Goal: Task Accomplishment & Management: Manage account settings

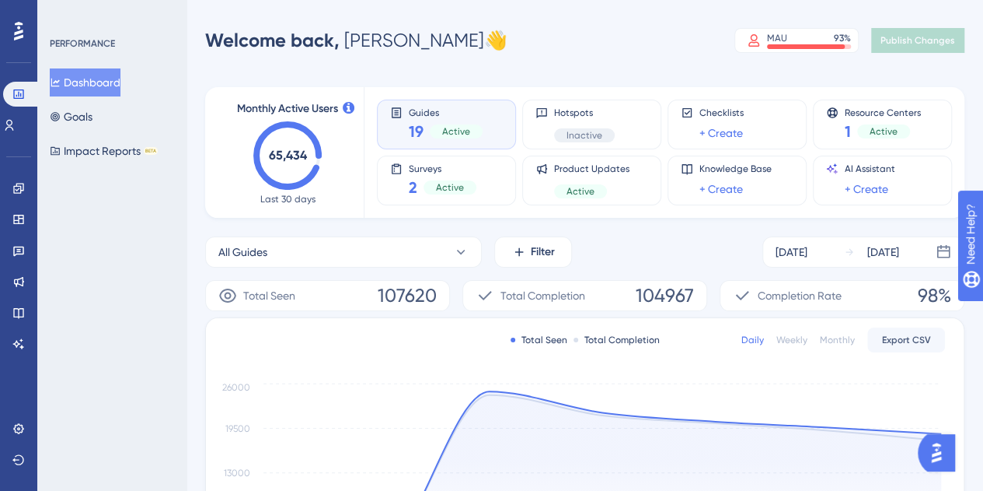
click at [466, 110] on span "Guides" at bounding box center [446, 112] width 74 height 11
click at [463, 111] on span "Guides" at bounding box center [446, 112] width 74 height 11
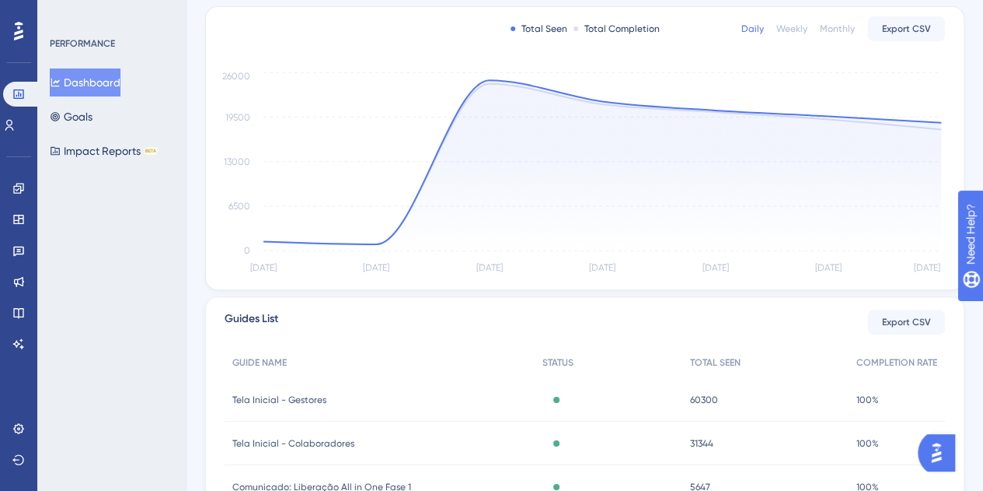
scroll to position [389, 0]
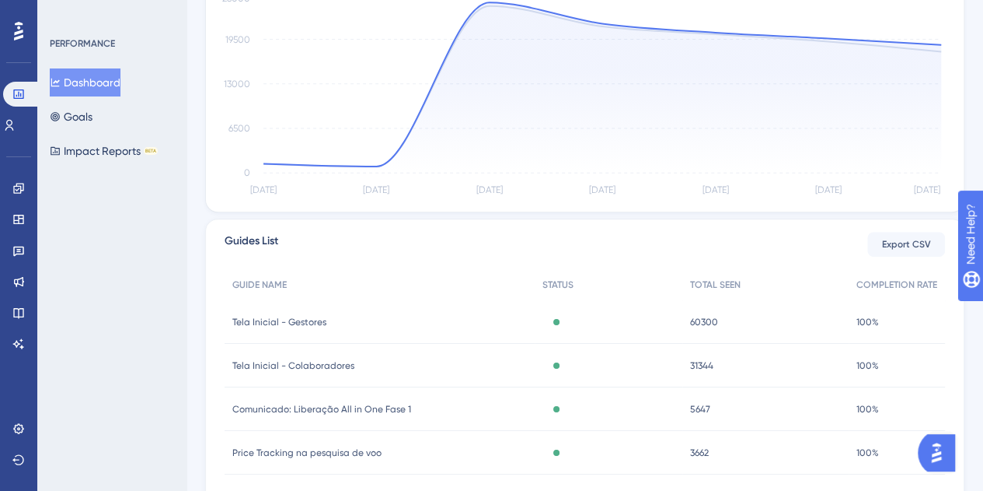
click at [309, 320] on span "Tela Inicial - Gestores" at bounding box center [279, 322] width 94 height 12
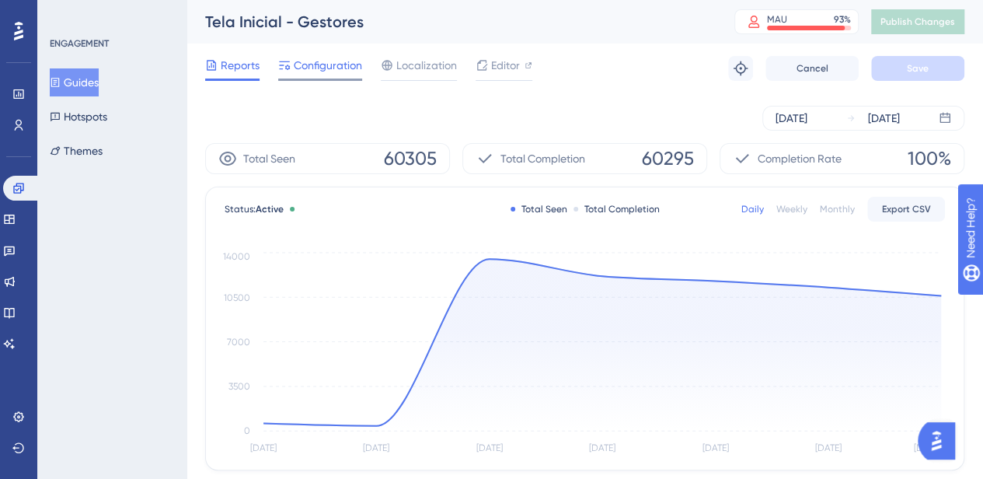
click at [295, 71] on span "Configuration" at bounding box center [328, 65] width 68 height 19
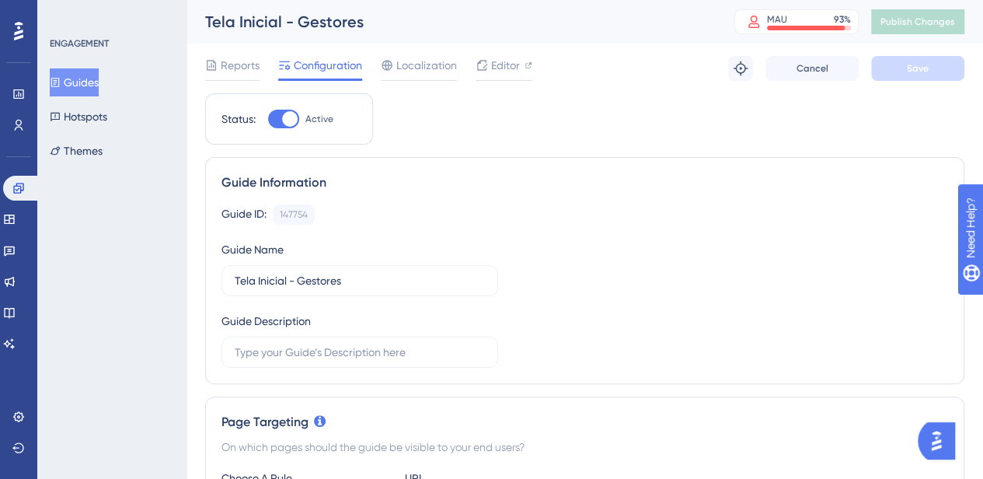
click at [282, 128] on div at bounding box center [283, 119] width 31 height 19
click at [268, 120] on input "Active" at bounding box center [267, 119] width 1 height 1
checkbox input "false"
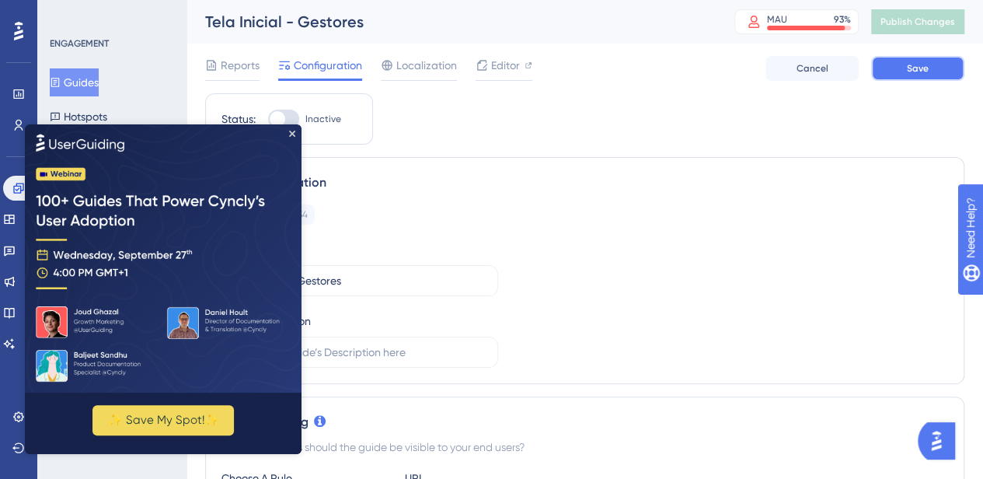
click at [941, 69] on button "Save" at bounding box center [918, 68] width 93 height 25
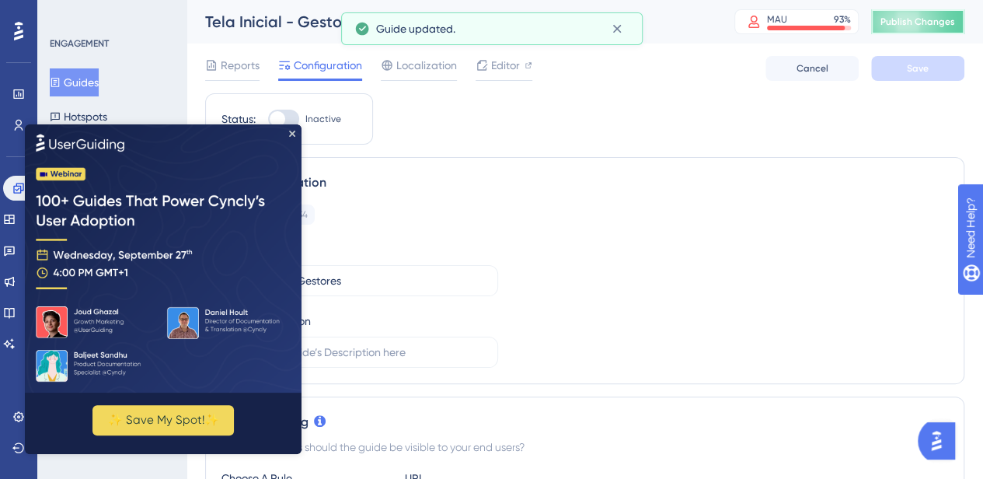
click at [883, 18] on button "Publish Changes" at bounding box center [918, 21] width 93 height 25
click at [293, 131] on icon "Close Preview" at bounding box center [292, 134] width 6 height 6
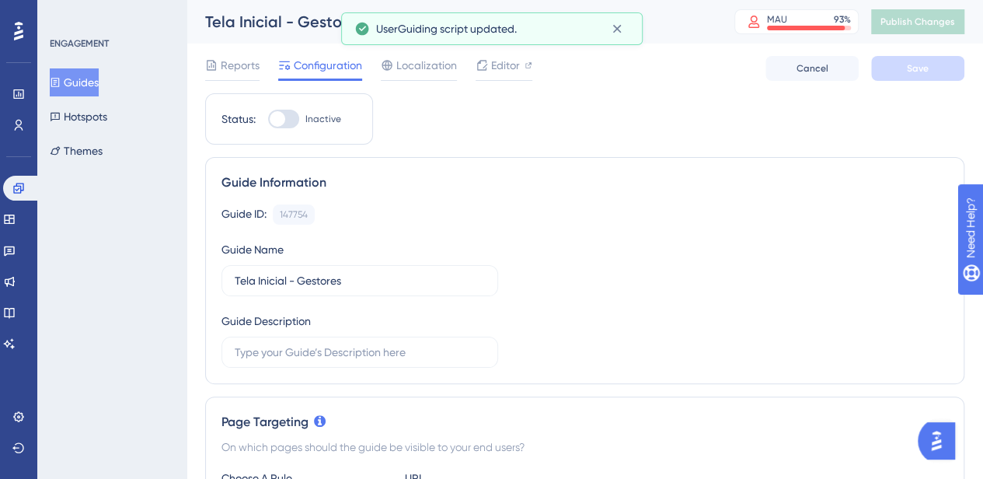
click at [76, 82] on button "Guides" at bounding box center [74, 82] width 49 height 28
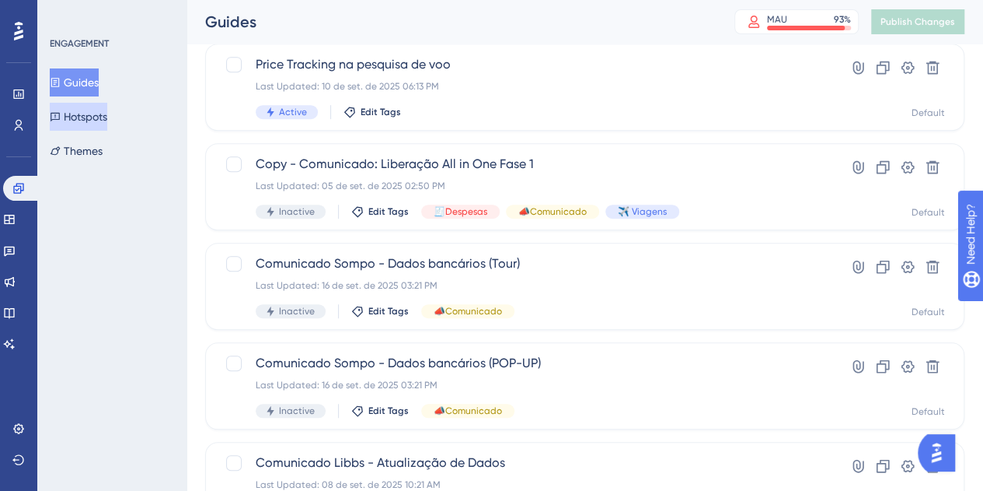
scroll to position [389, 0]
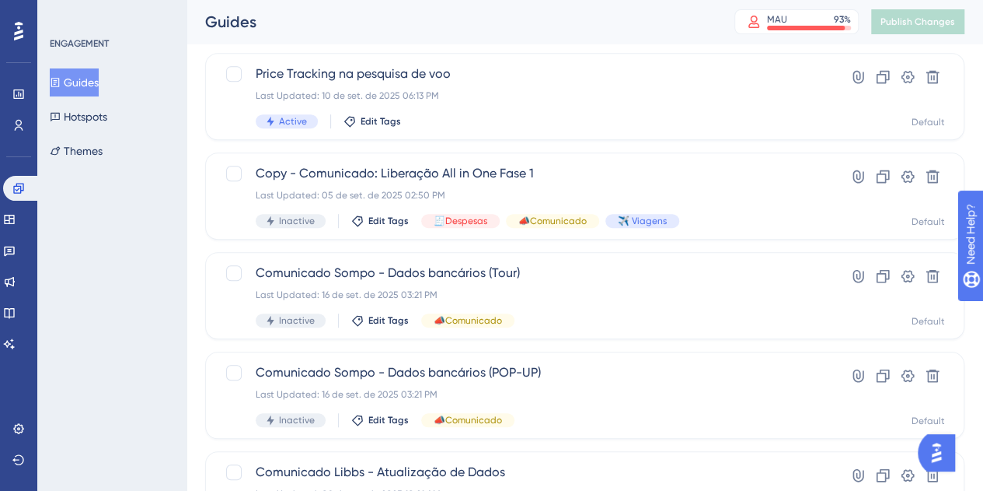
click at [17, 35] on icon at bounding box center [18, 31] width 9 height 20
click at [17, 95] on icon at bounding box center [18, 93] width 10 height 9
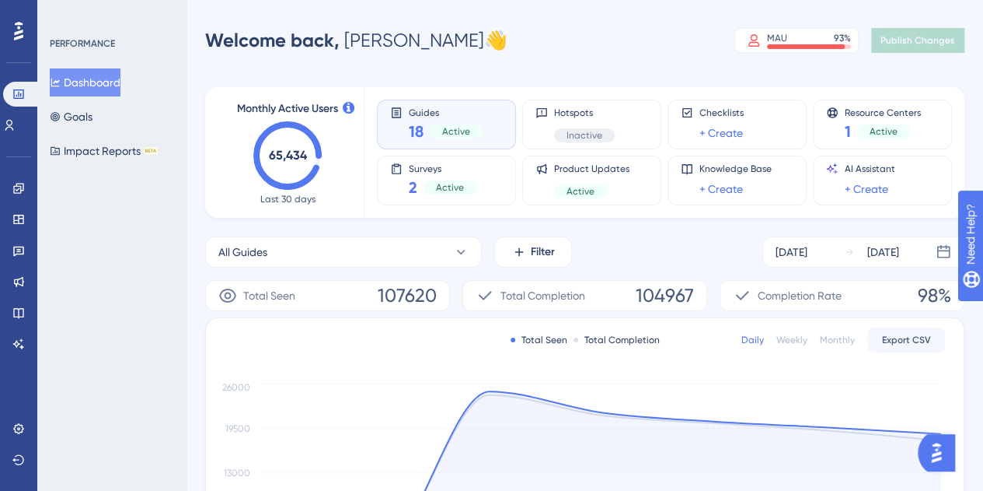
click at [435, 127] on div "Active" at bounding box center [456, 131] width 53 height 14
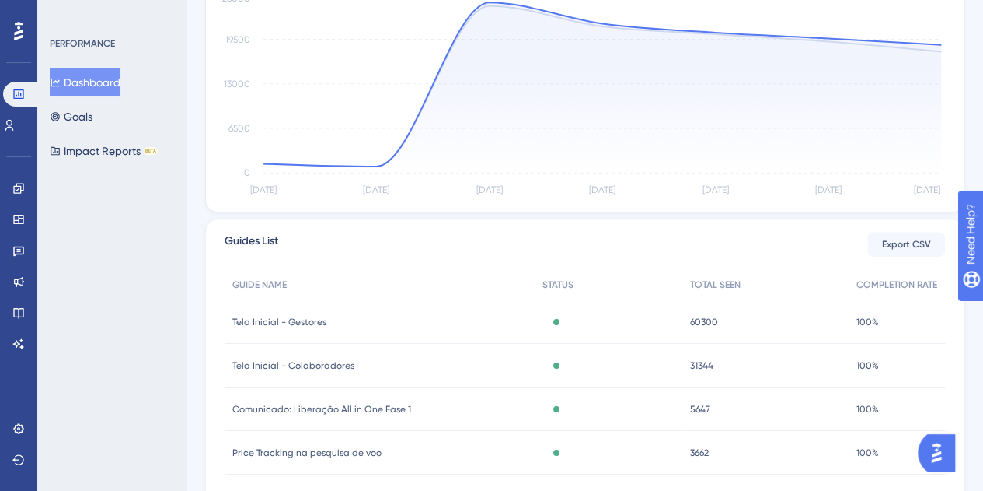
scroll to position [516, 0]
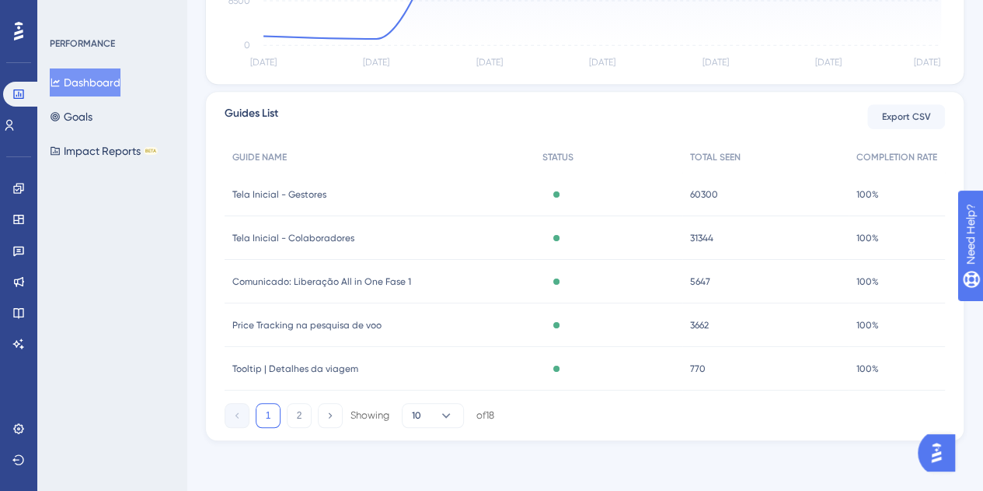
click at [311, 237] on span "Tela Inicial - Colaboradores" at bounding box center [293, 238] width 122 height 12
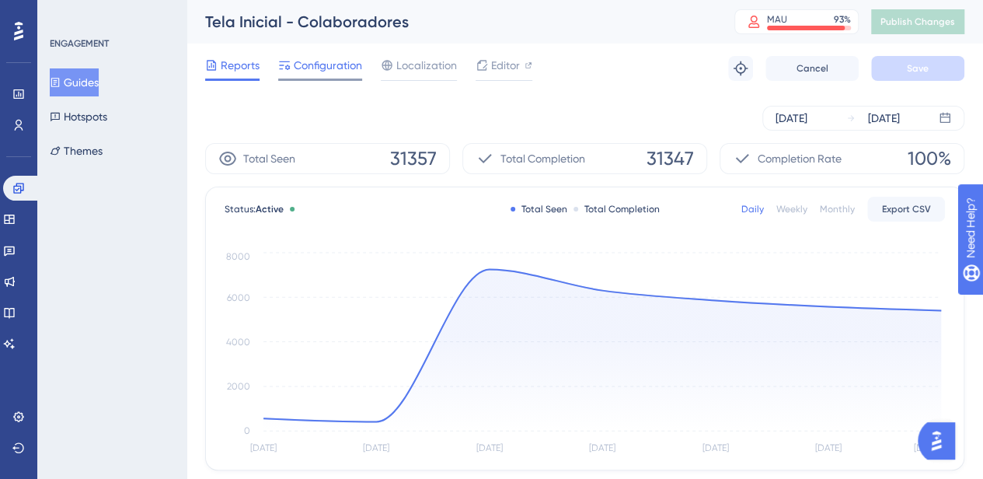
click at [326, 62] on span "Configuration" at bounding box center [328, 65] width 68 height 19
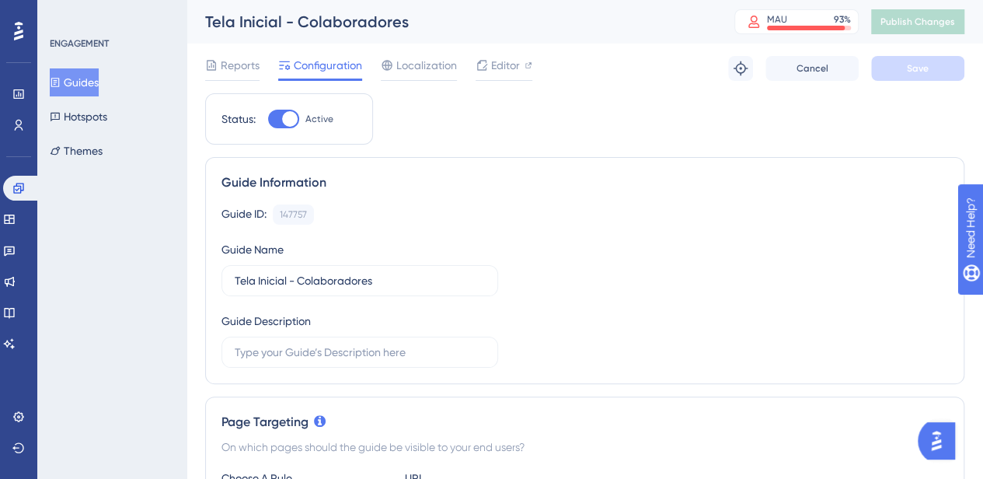
click at [291, 122] on div at bounding box center [290, 119] width 16 height 16
click at [268, 120] on input "Active" at bounding box center [267, 119] width 1 height 1
checkbox input "false"
click at [899, 72] on button "Save" at bounding box center [918, 68] width 93 height 25
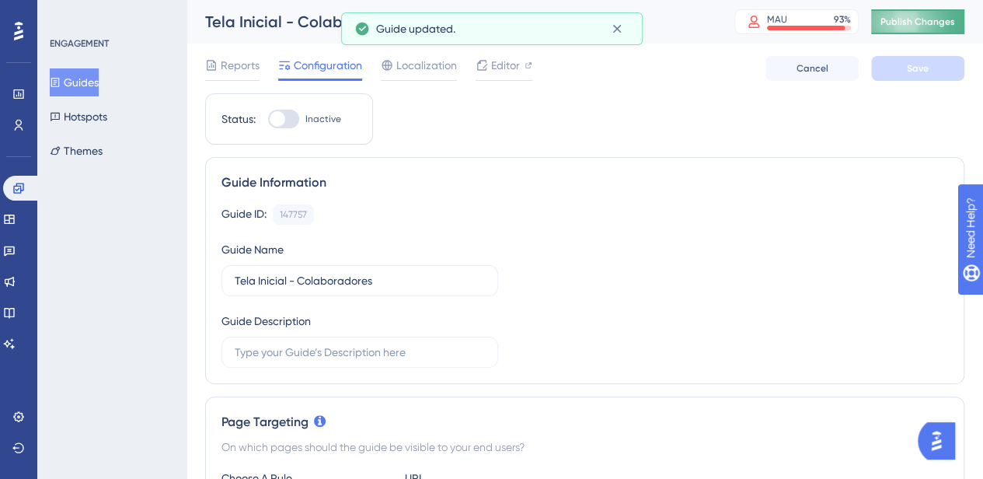
click at [918, 23] on span "Publish Changes" at bounding box center [918, 22] width 75 height 12
